Goal: Navigation & Orientation: Find specific page/section

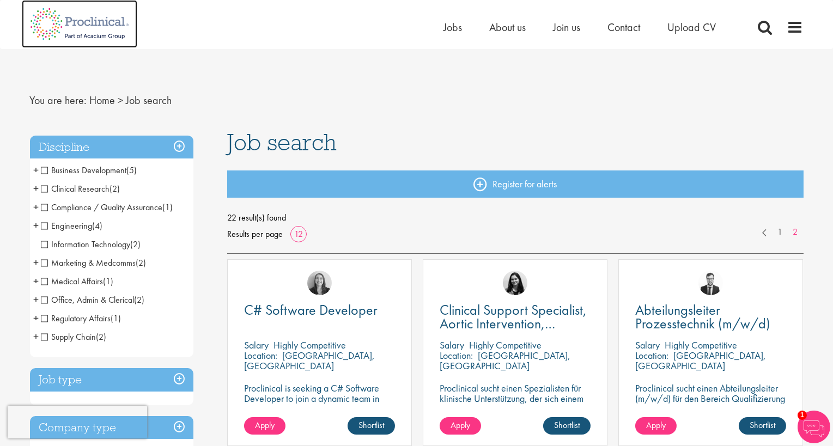
click at [87, 17] on img at bounding box center [80, 24] width 116 height 48
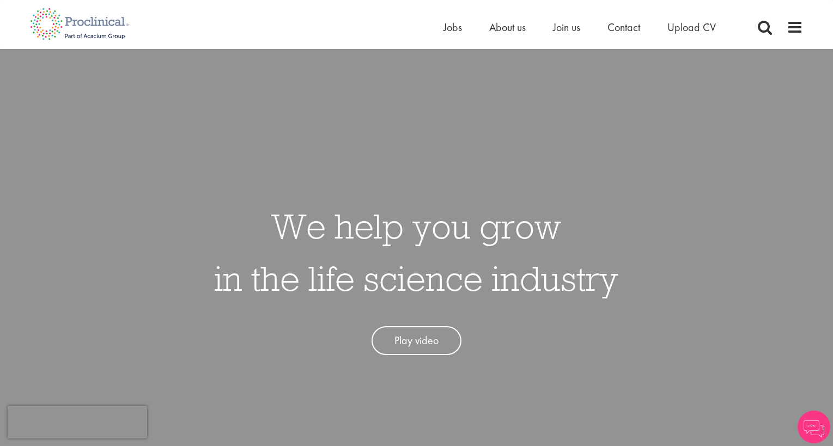
drag, startPoint x: 289, startPoint y: 100, endPoint x: 287, endPoint y: 94, distance: 7.1
